Goal: Information Seeking & Learning: Compare options

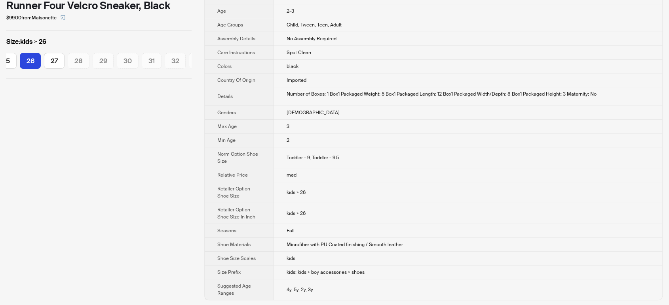
scroll to position [118, 0]
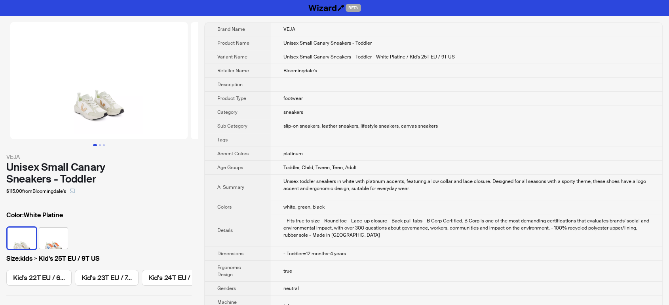
scroll to position [0, 195]
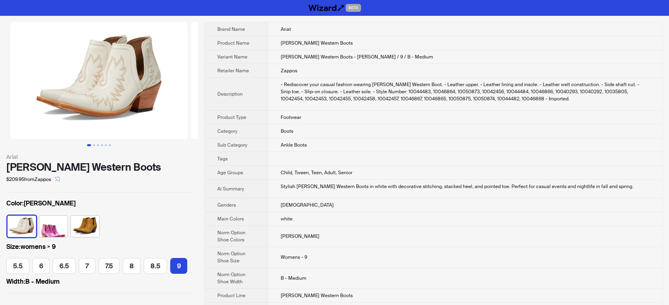
scroll to position [0, 44]
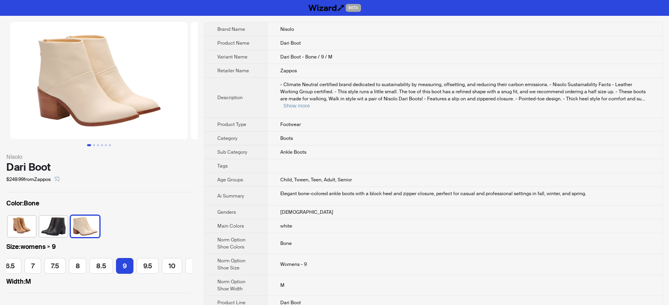
scroll to position [0, 60]
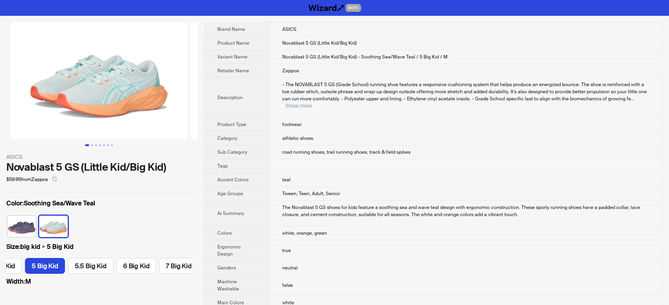
scroll to position [0, 272]
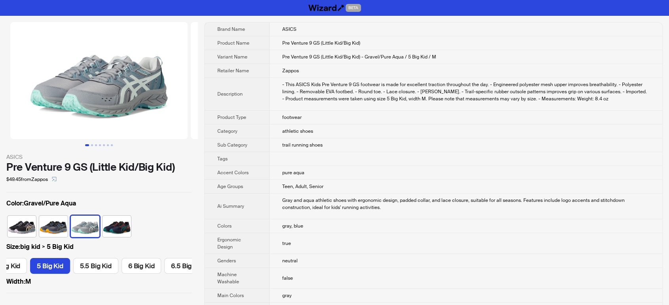
scroll to position [0, 225]
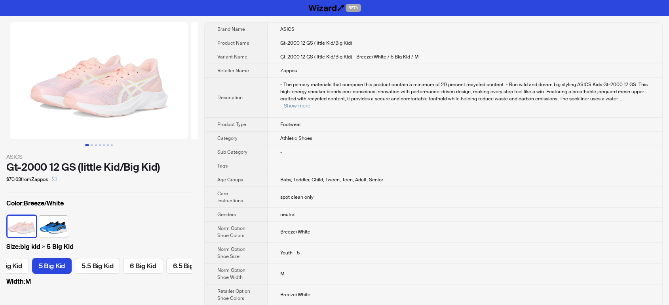
scroll to position [0, 268]
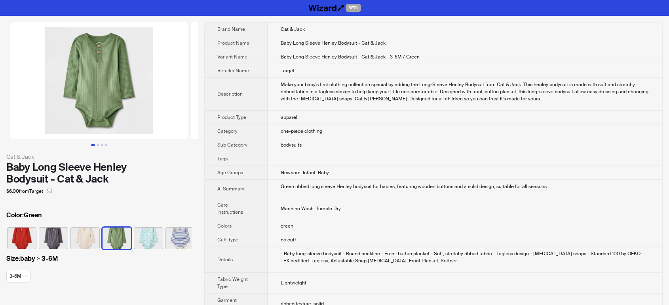
scroll to position [0, 4]
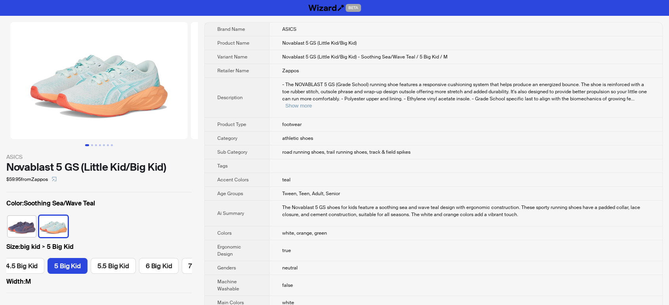
scroll to position [0, 272]
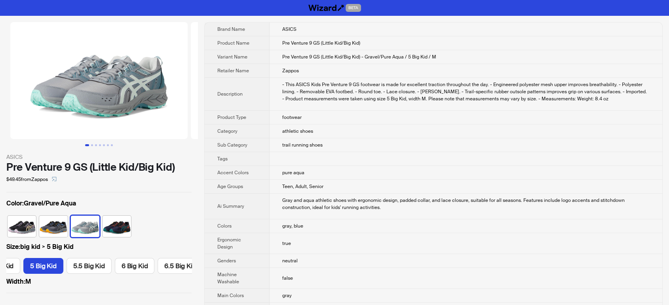
scroll to position [0, 225]
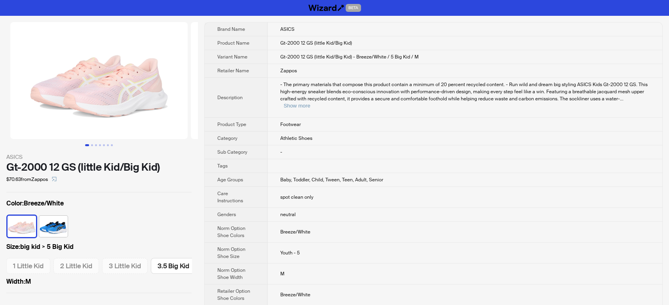
scroll to position [0, 268]
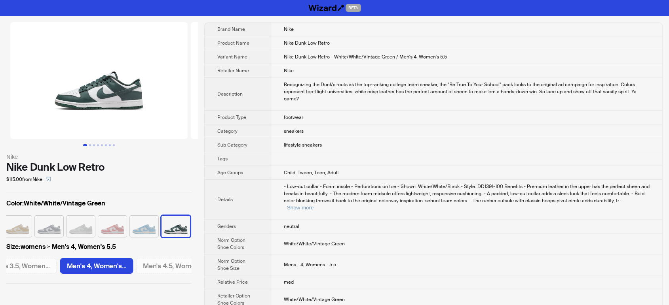
scroll to position [0, 1357]
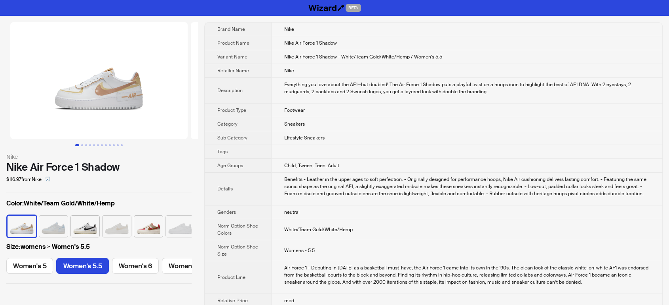
scroll to position [0, 36]
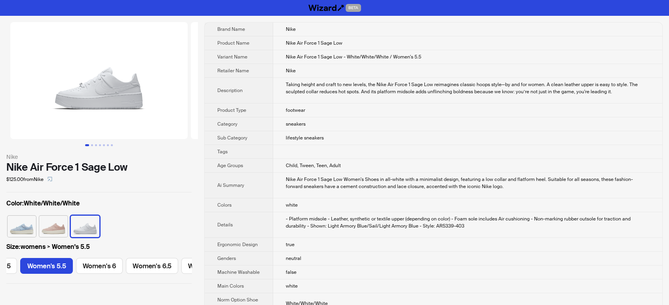
scroll to position [0, 36]
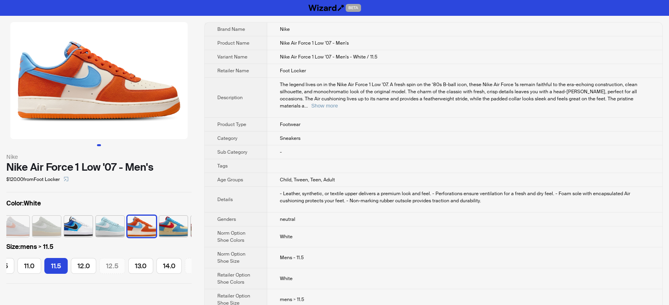
scroll to position [0, 222]
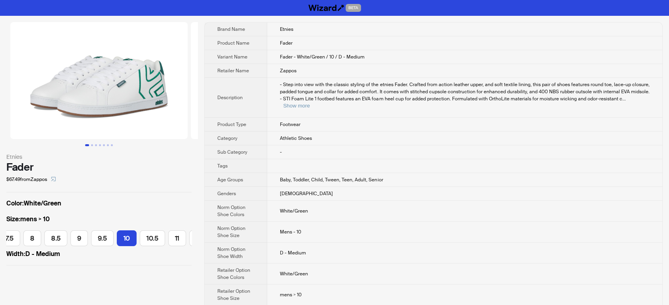
scroll to position [0, 74]
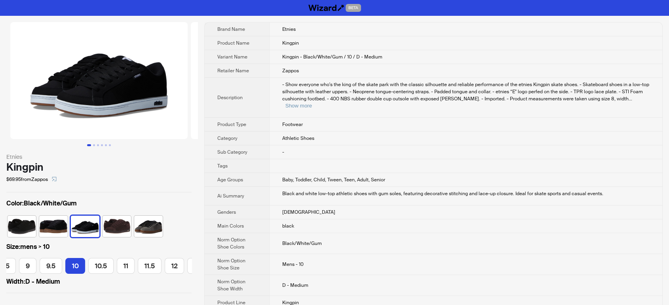
scroll to position [0, 209]
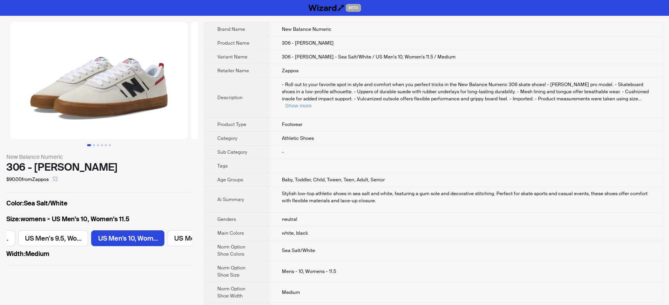
scroll to position [0, 906]
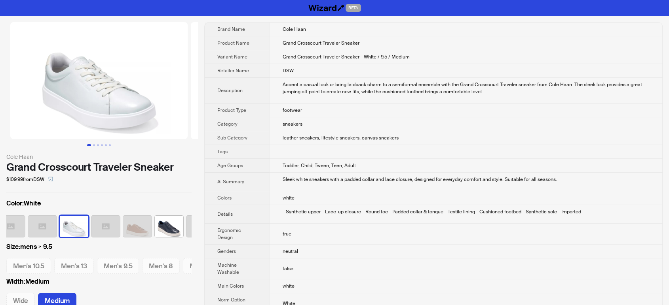
scroll to position [0, 99]
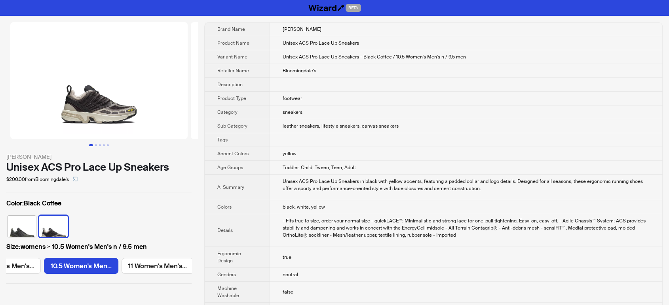
scroll to position [0, 292]
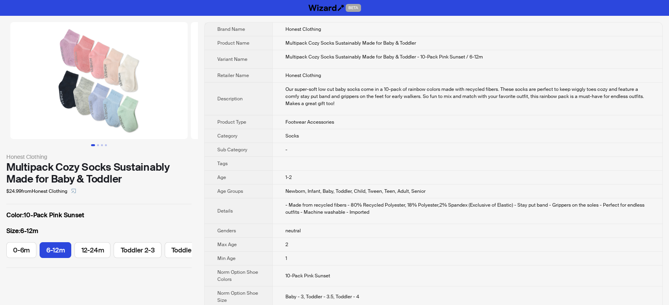
scroll to position [0, 16]
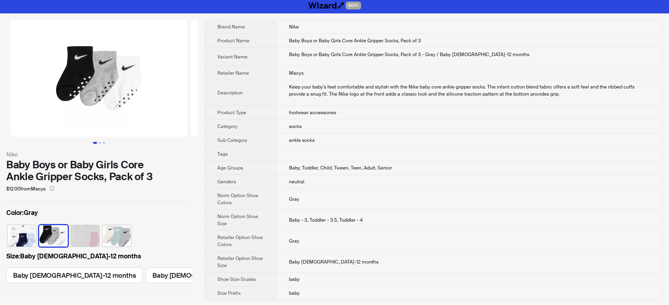
scroll to position [3, 0]
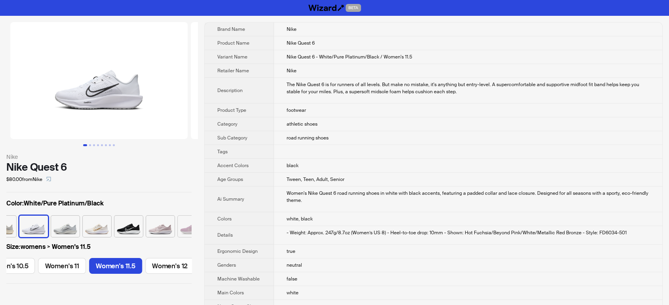
scroll to position [0, 605]
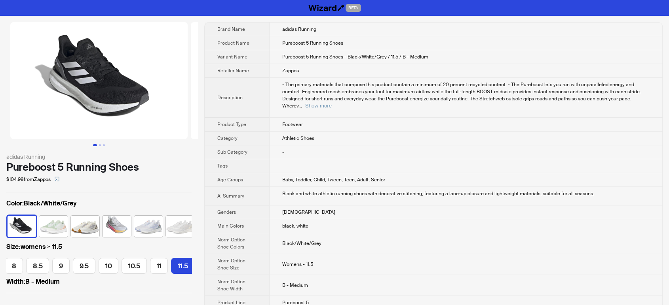
scroll to position [0, 140]
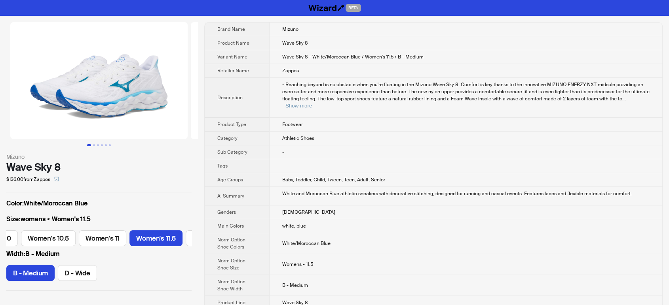
scroll to position [0, 500]
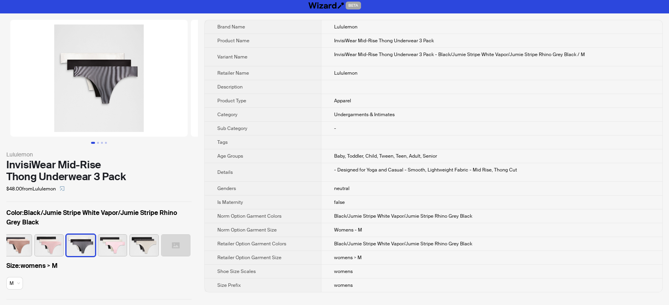
scroll to position [3, 0]
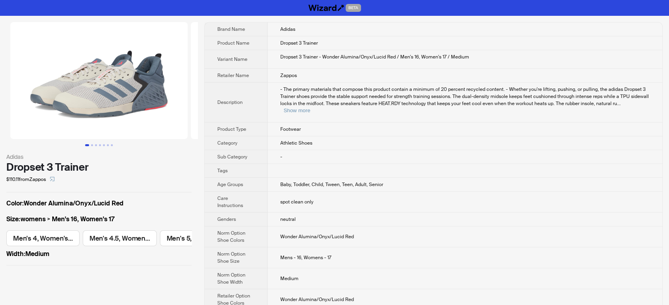
scroll to position [0, 1465]
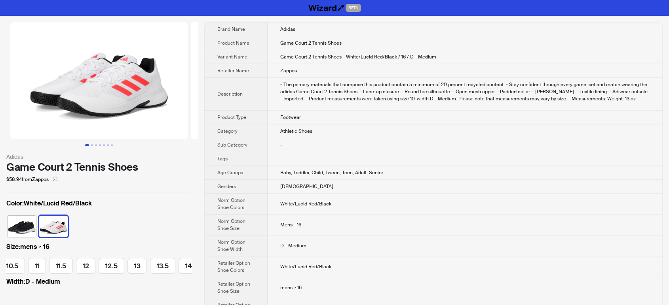
scroll to position [0, 332]
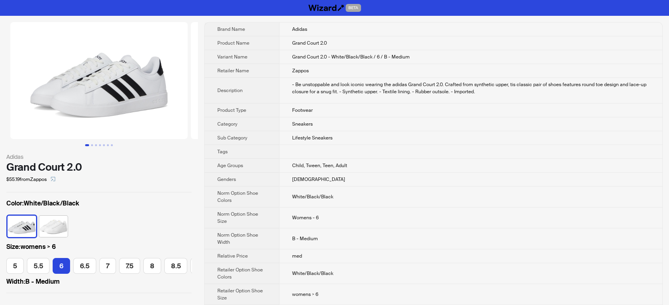
scroll to position [0, 33]
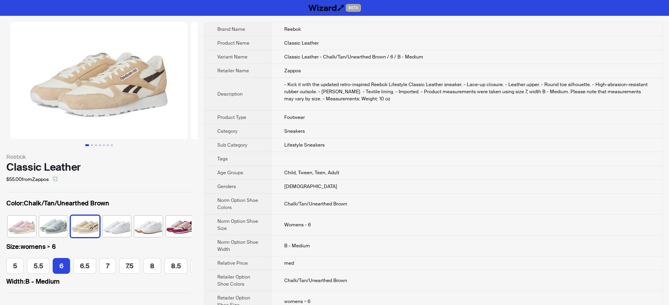
scroll to position [0, 4]
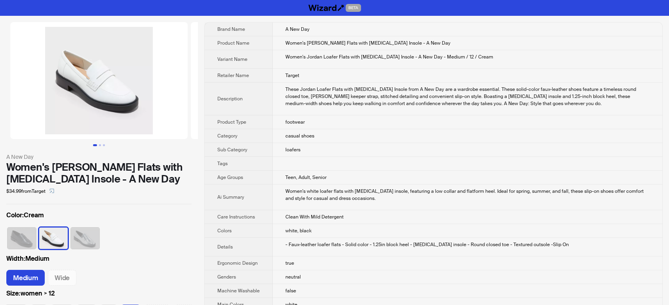
scroll to position [0, 146]
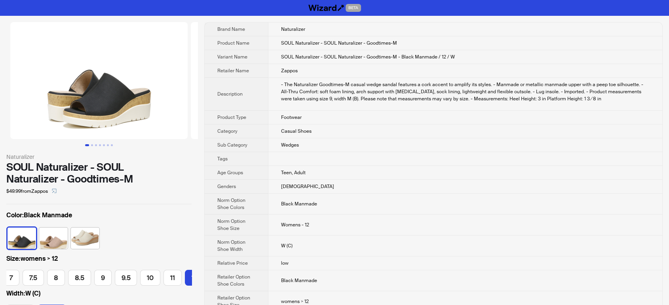
scroll to position [0, 62]
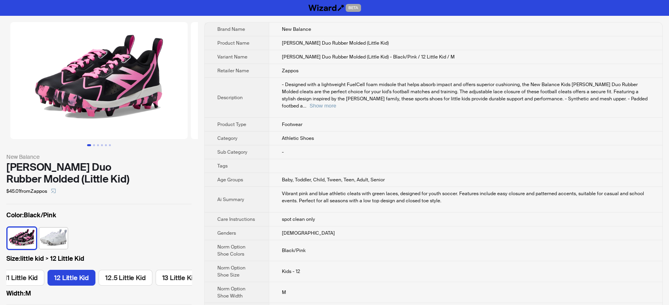
scroll to position [0, 94]
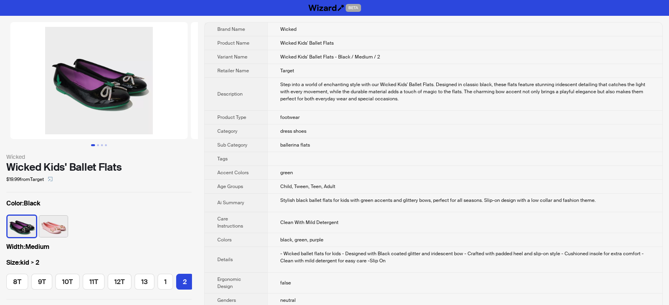
scroll to position [0, 22]
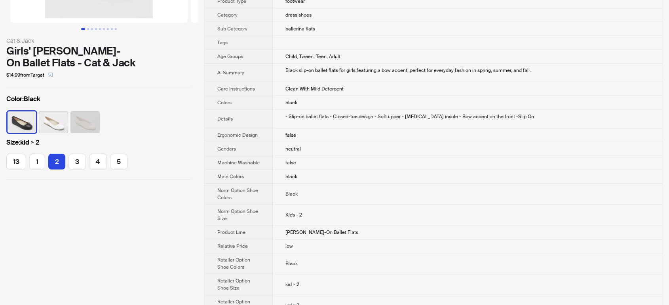
scroll to position [132, 0]
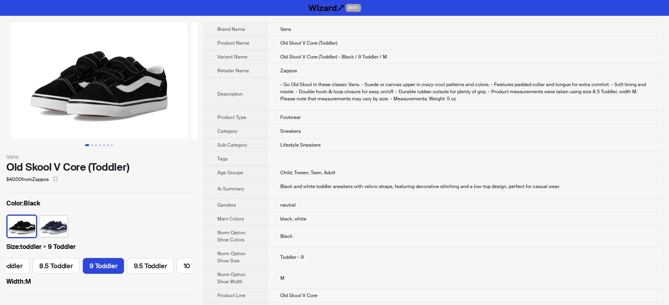
scroll to position [0, 451]
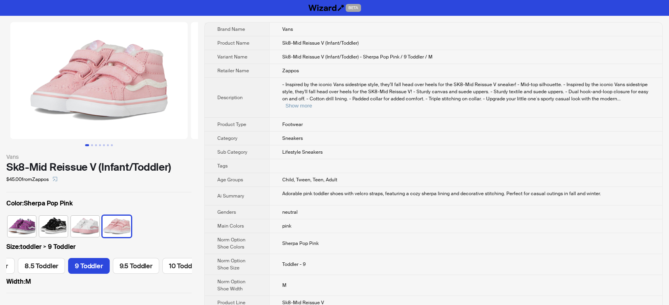
scroll to position [0, 413]
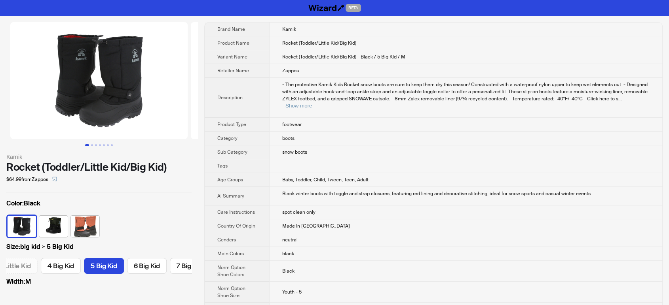
scroll to position [0, 410]
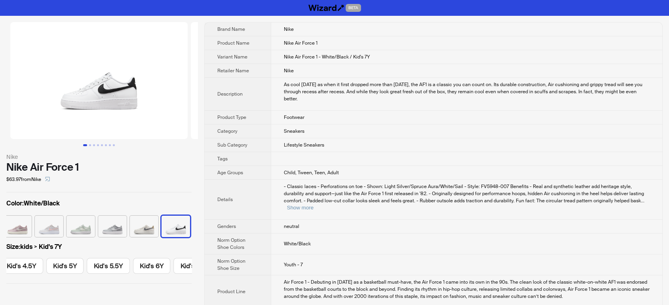
scroll to position [0, 370]
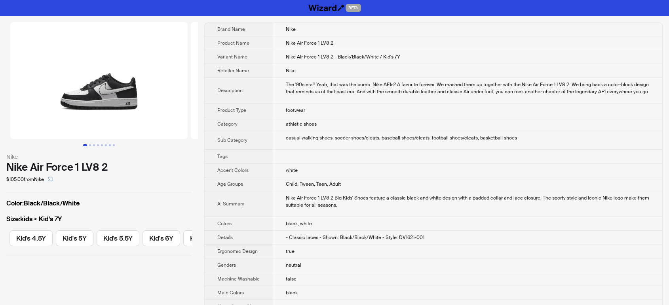
scroll to position [0, 157]
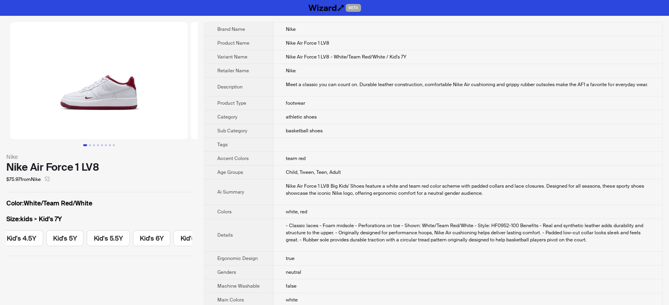
scroll to position [0, 370]
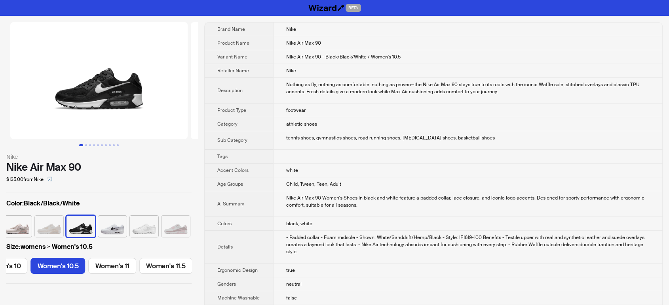
scroll to position [0, 560]
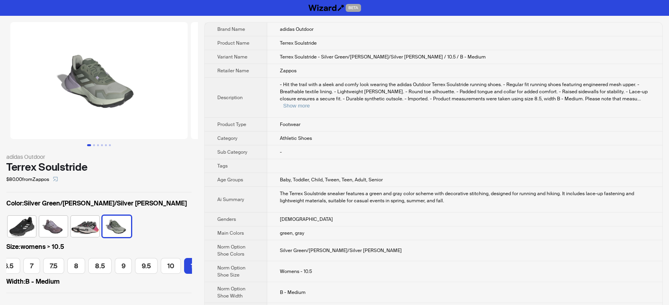
scroll to position [0, 93]
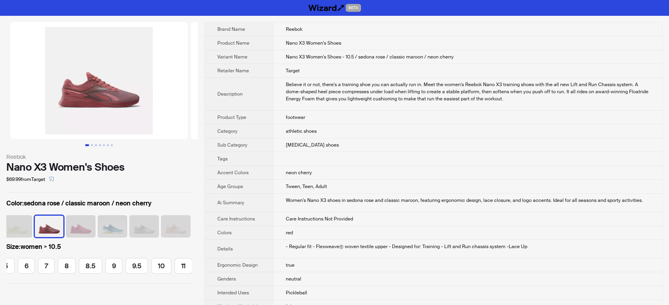
scroll to position [0, 93]
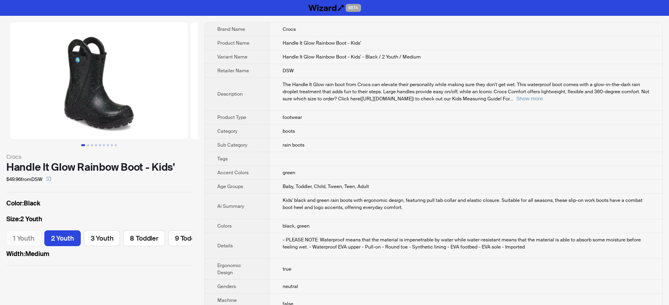
scroll to position [0, 25]
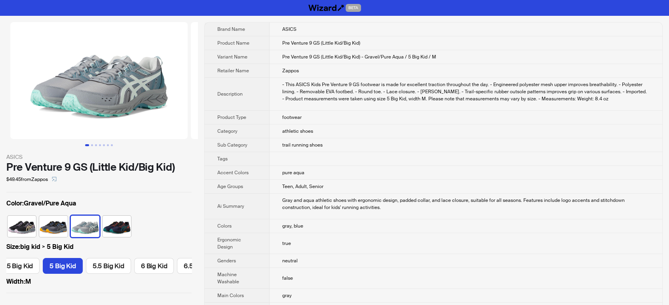
scroll to position [0, 225]
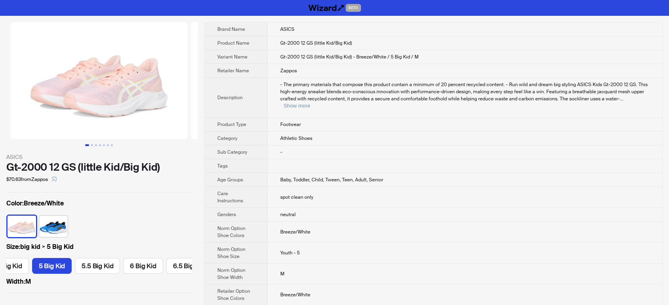
scroll to position [0, 268]
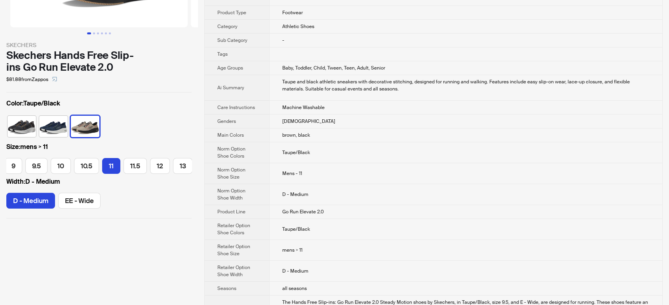
scroll to position [132, 0]
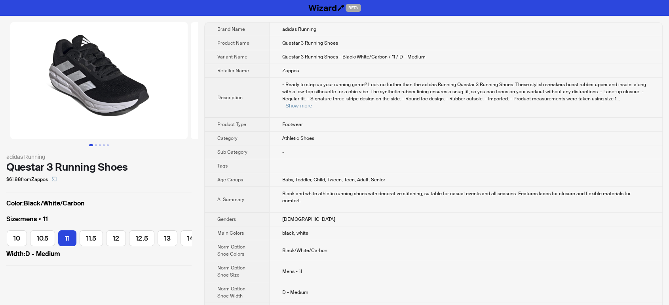
scroll to position [0, 263]
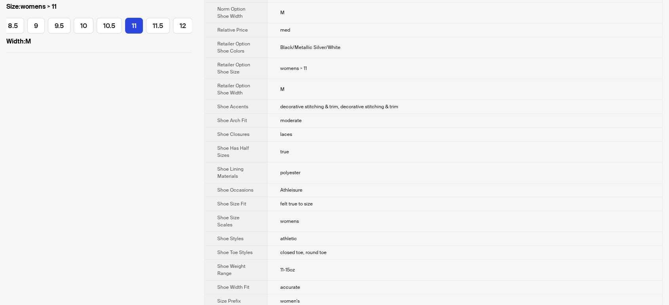
scroll to position [241, 0]
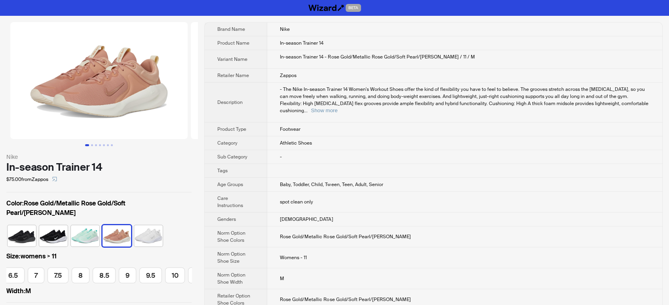
scroll to position [0, 163]
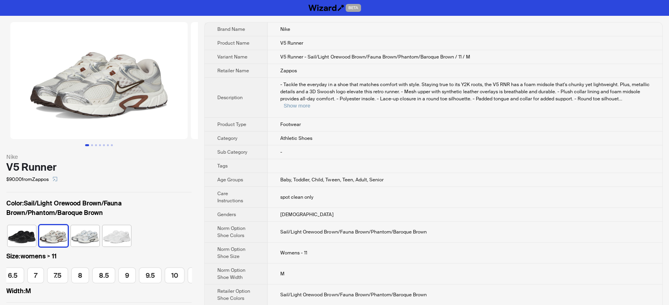
scroll to position [0, 163]
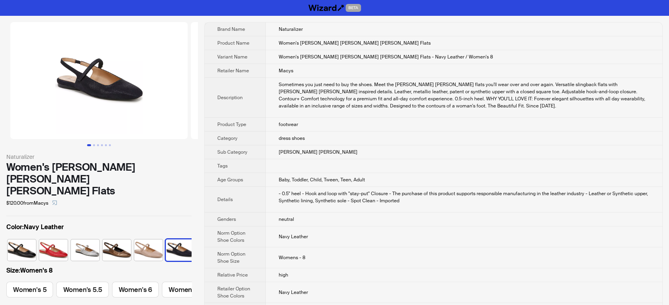
scroll to position [0, 4]
